Goal: Browse casually

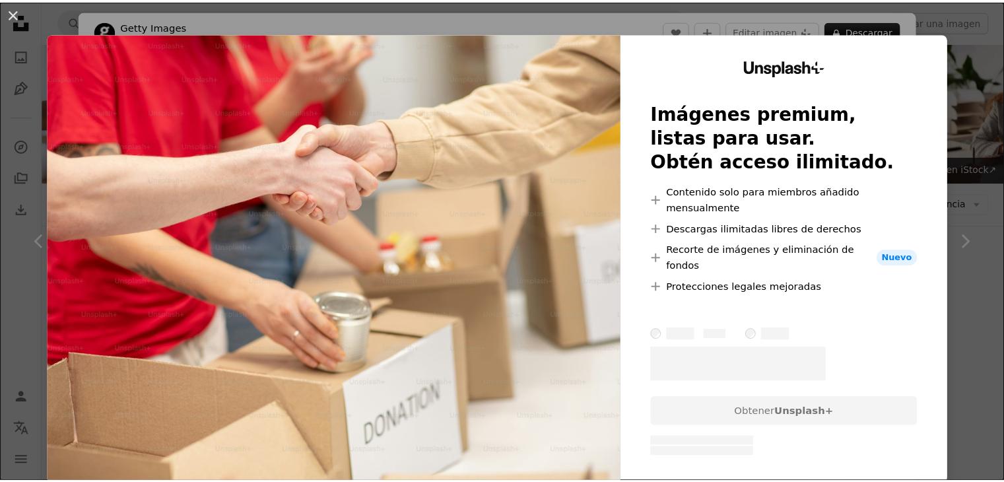
scroll to position [726, 0]
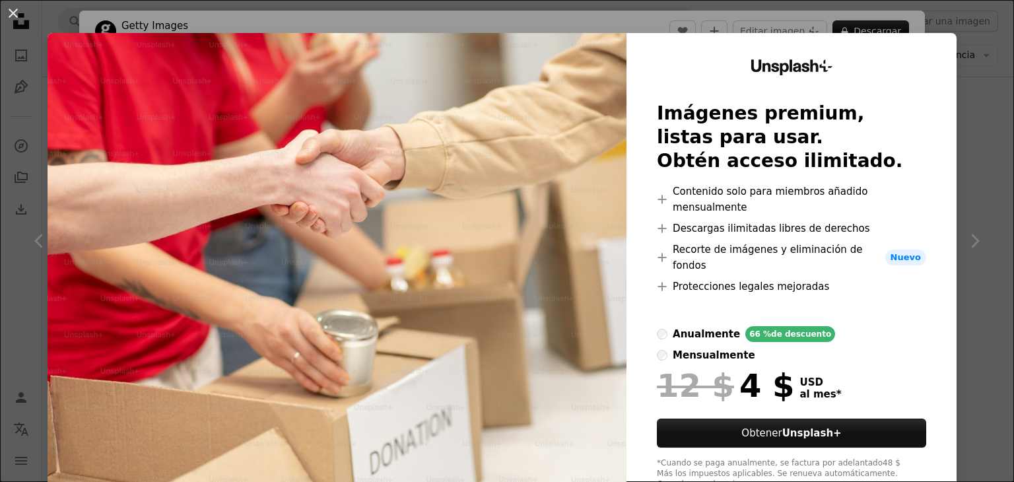
click at [974, 195] on div "An X shape Unsplash+ Imágenes premium, listas para usar. Obtén acceso ilimitado…" at bounding box center [507, 241] width 1014 height 482
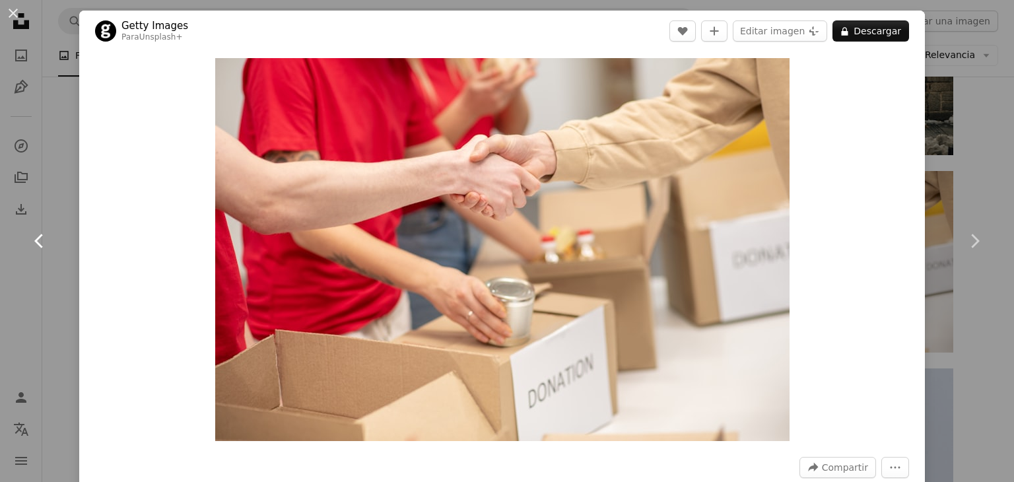
click at [55, 220] on link "Chevron left" at bounding box center [39, 241] width 79 height 127
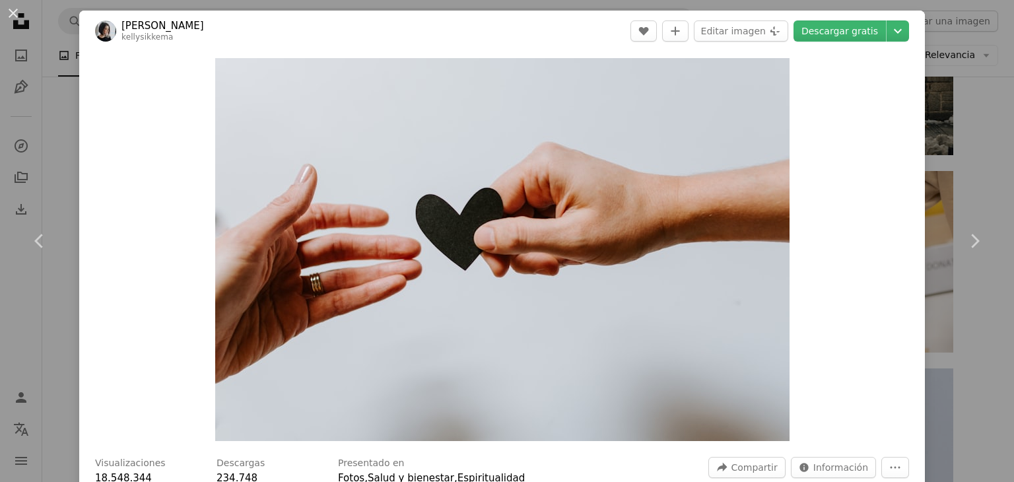
click at [15, 9] on button "An X shape" at bounding box center [13, 13] width 16 height 16
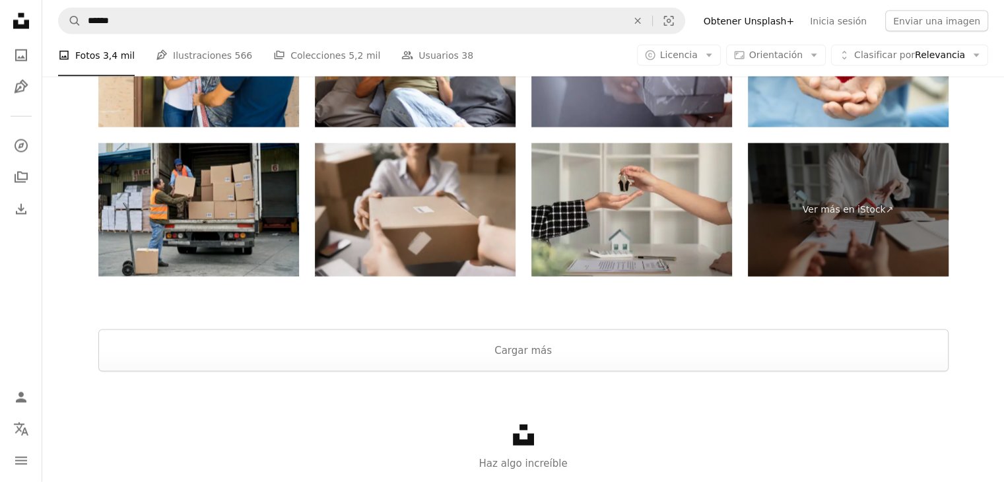
scroll to position [2706, 0]
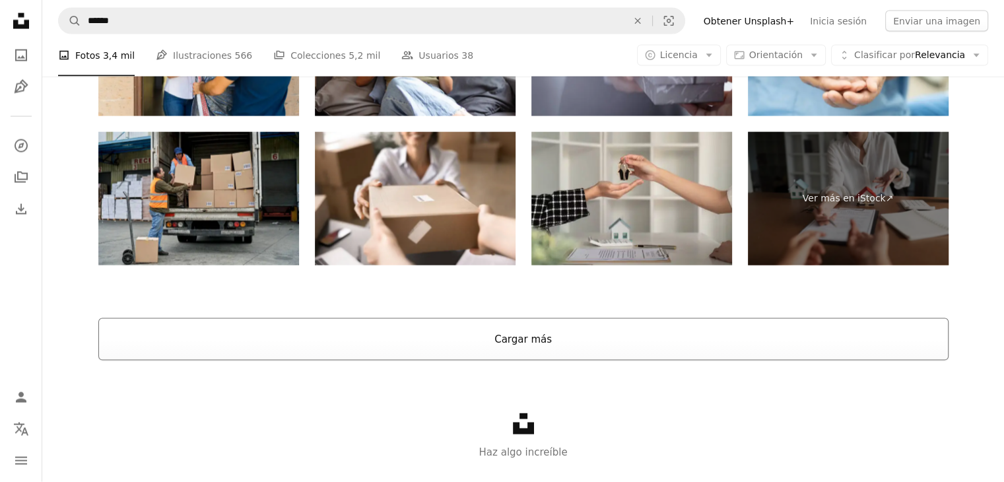
click at [529, 346] on button "Cargar más" at bounding box center [523, 339] width 850 height 42
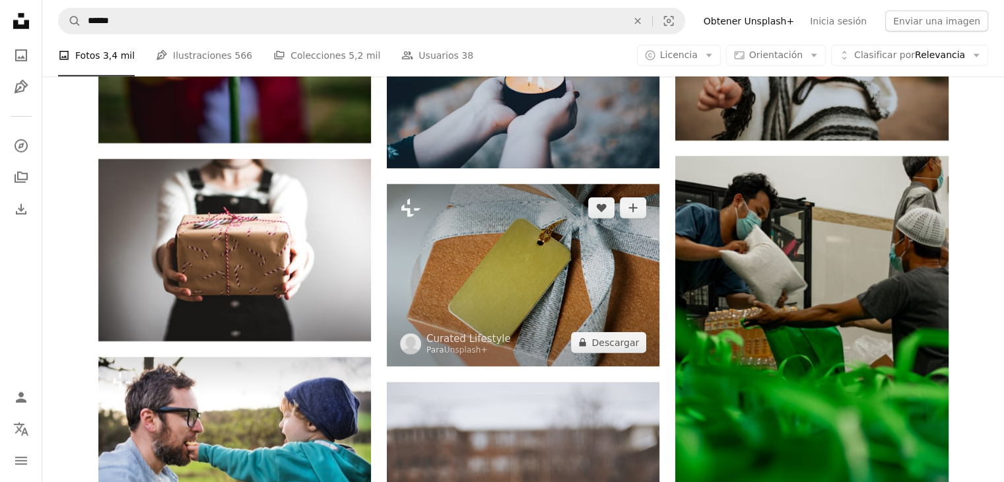
scroll to position [3828, 0]
